Goal: Task Accomplishment & Management: Use online tool/utility

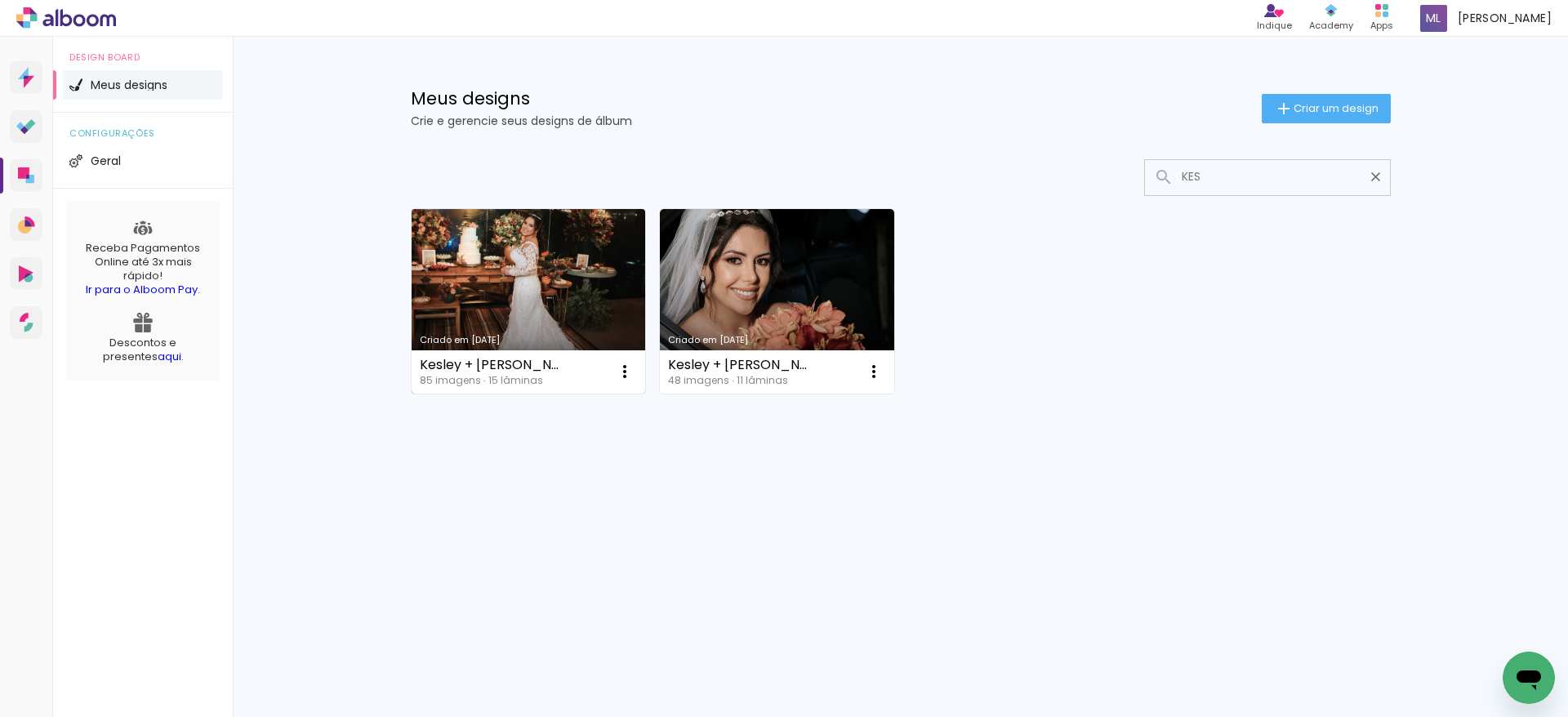
type input "KES"
type paper-input "KES"
click at [447, 316] on link "Criado em [DATE]" at bounding box center [528, 302] width 234 height 185
